Goal: Find specific page/section: Find specific page/section

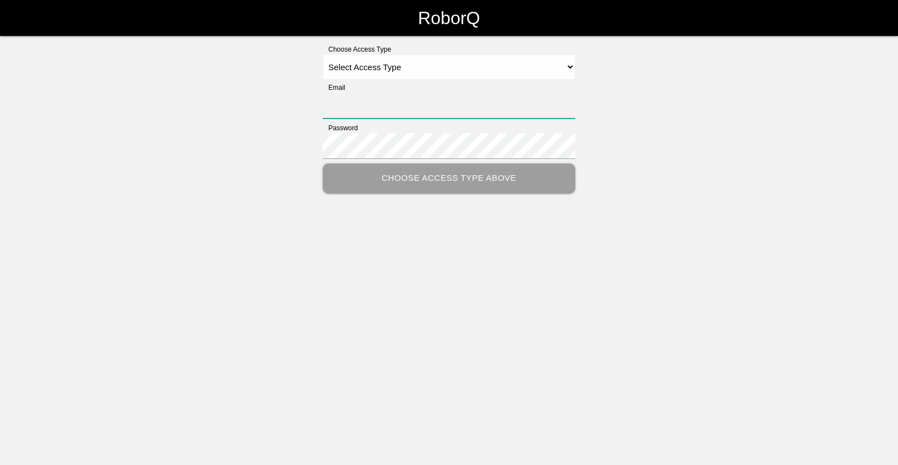
type input "[EMAIL_ADDRESS][DOMAIN_NAME]"
click at [508, 71] on select "Select Access Type Admin Customer Supervisor Worker" at bounding box center [449, 66] width 253 height 25
select select "Supervisor"
click at [323, 54] on select "Select Access Type Admin Customer Supervisor Worker" at bounding box center [449, 66] width 253 height 25
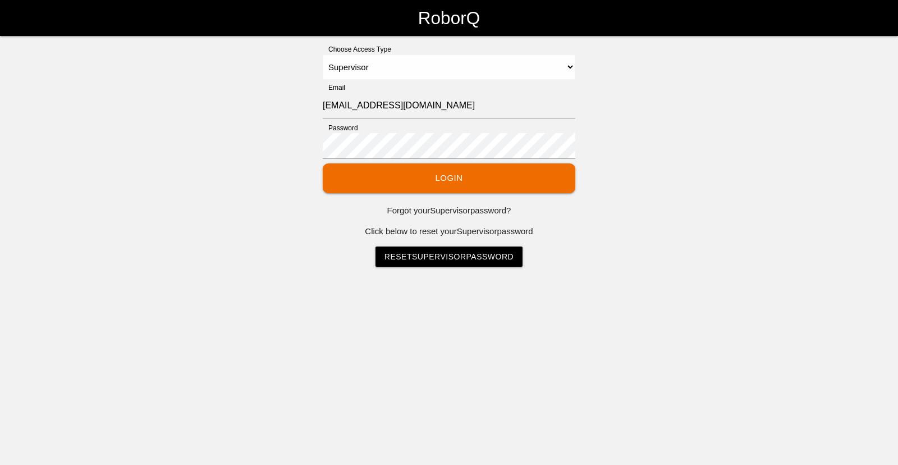
click at [440, 180] on button "Login" at bounding box center [449, 178] width 253 height 30
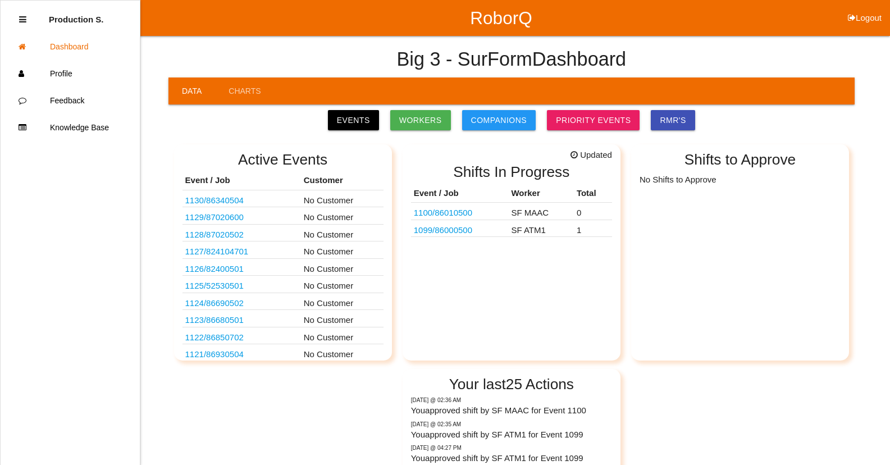
click at [455, 213] on link "1100 / 86010500" at bounding box center [443, 213] width 58 height 10
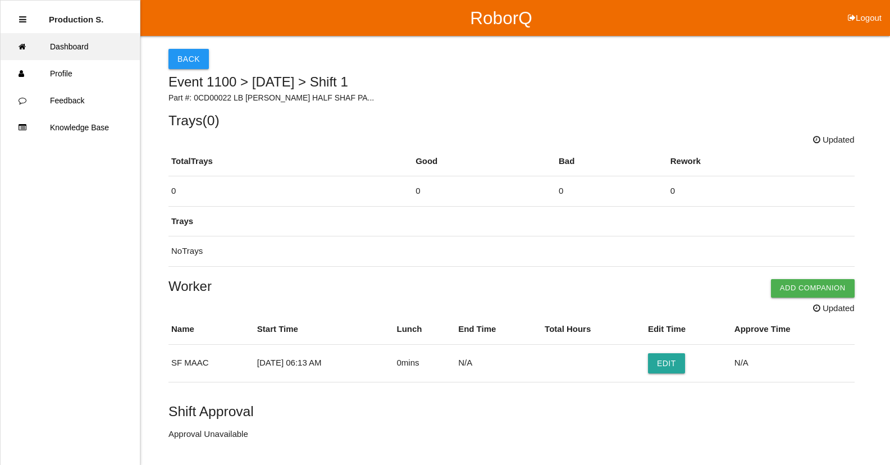
click at [61, 45] on link "Dashboard" at bounding box center [70, 46] width 139 height 27
